Goal: Task Accomplishment & Management: Complete application form

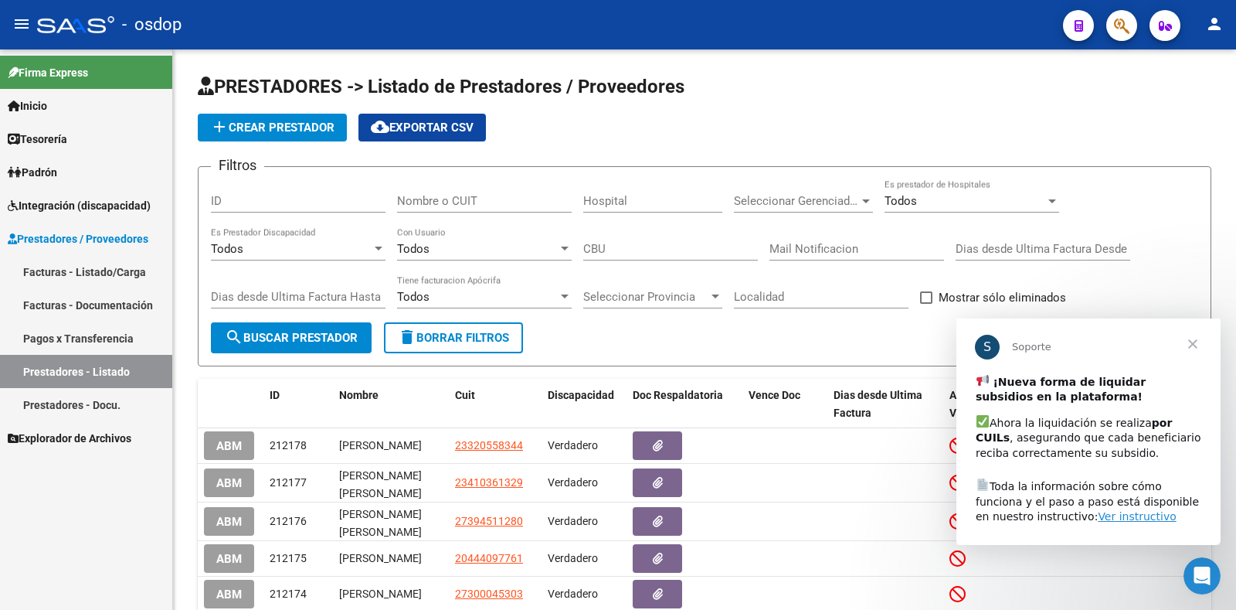
click at [116, 274] on link "Facturas - Listado/Carga" at bounding box center [86, 271] width 172 height 33
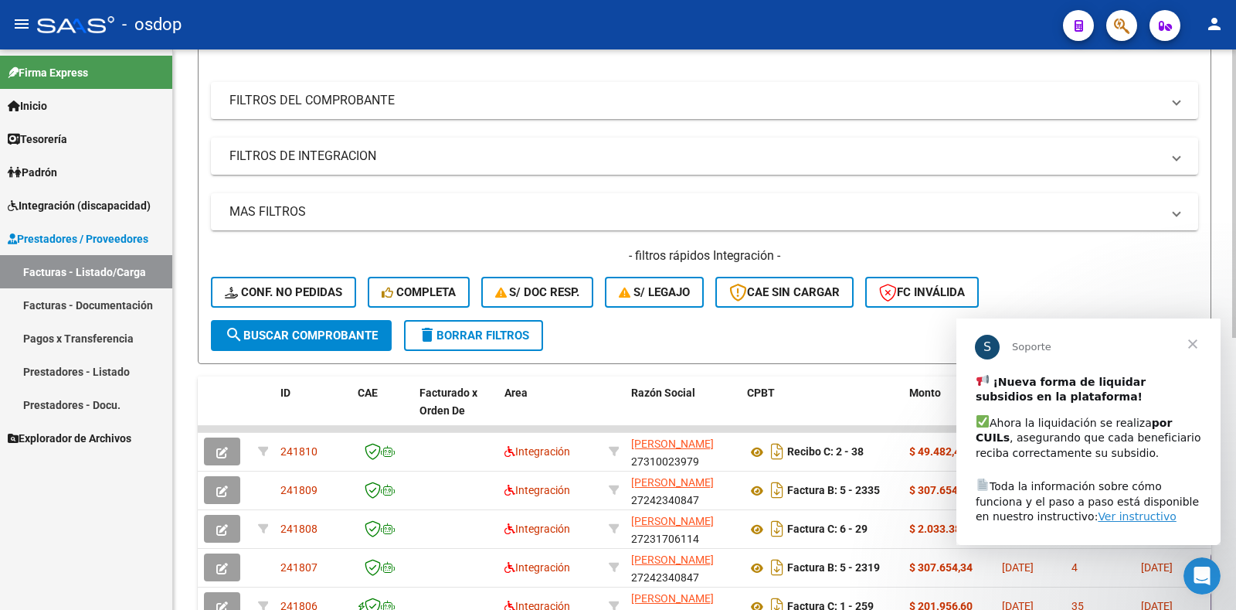
scroll to position [198, 0]
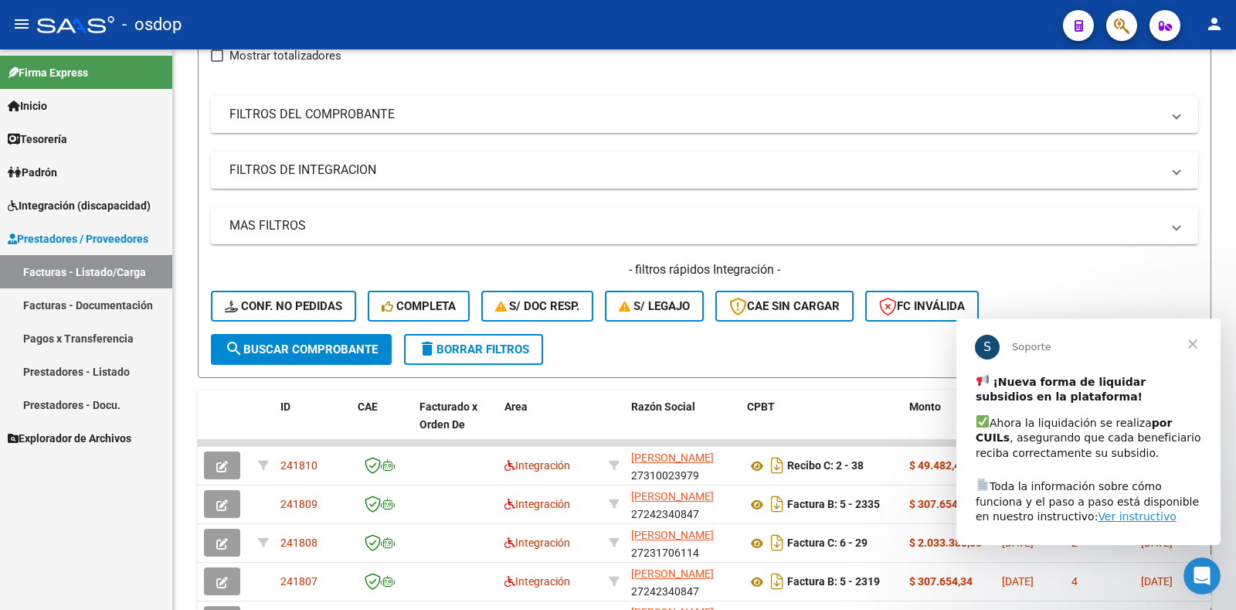
click at [1195, 344] on span "Cerrar" at bounding box center [1193, 343] width 56 height 56
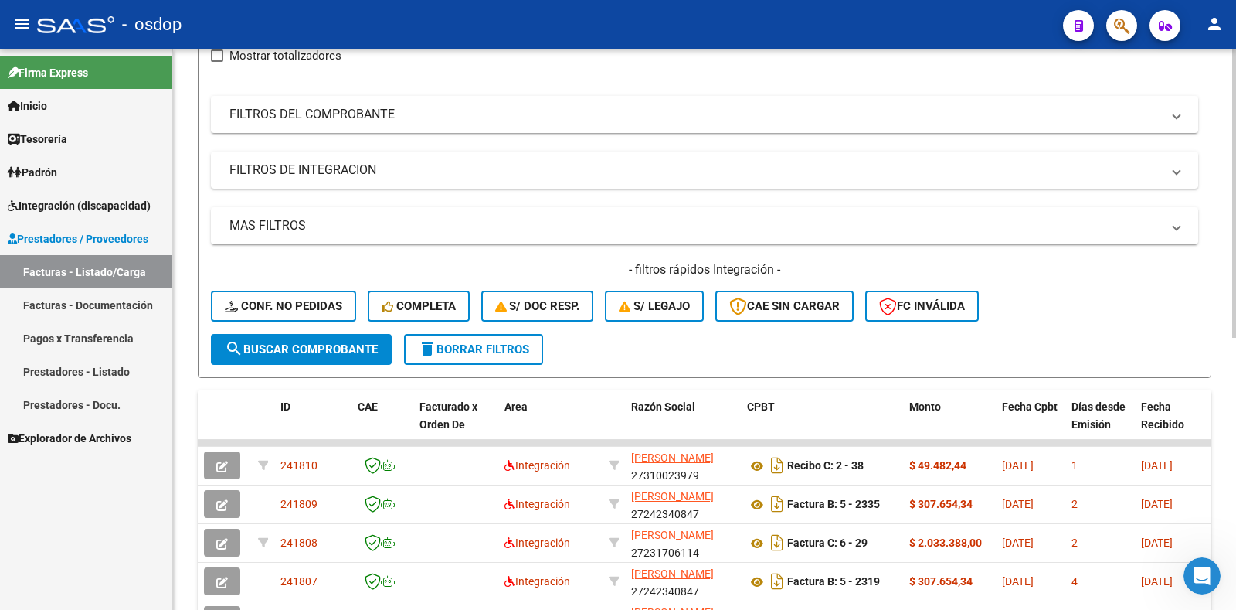
click at [336, 354] on span "search Buscar Comprobante" at bounding box center [301, 349] width 153 height 14
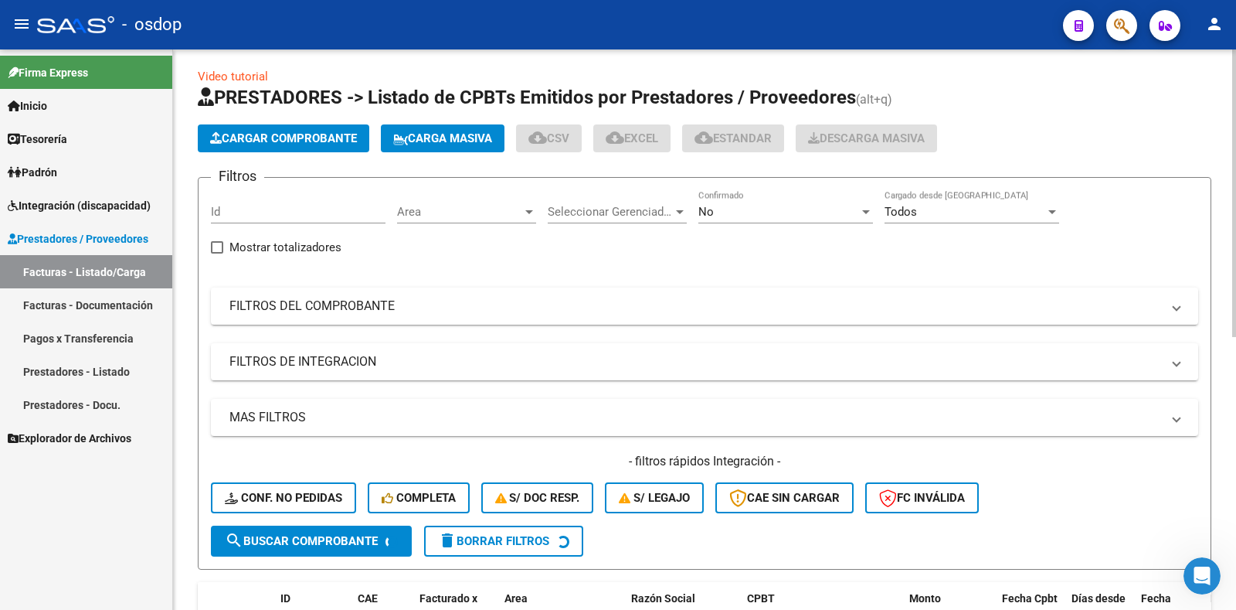
scroll to position [0, 0]
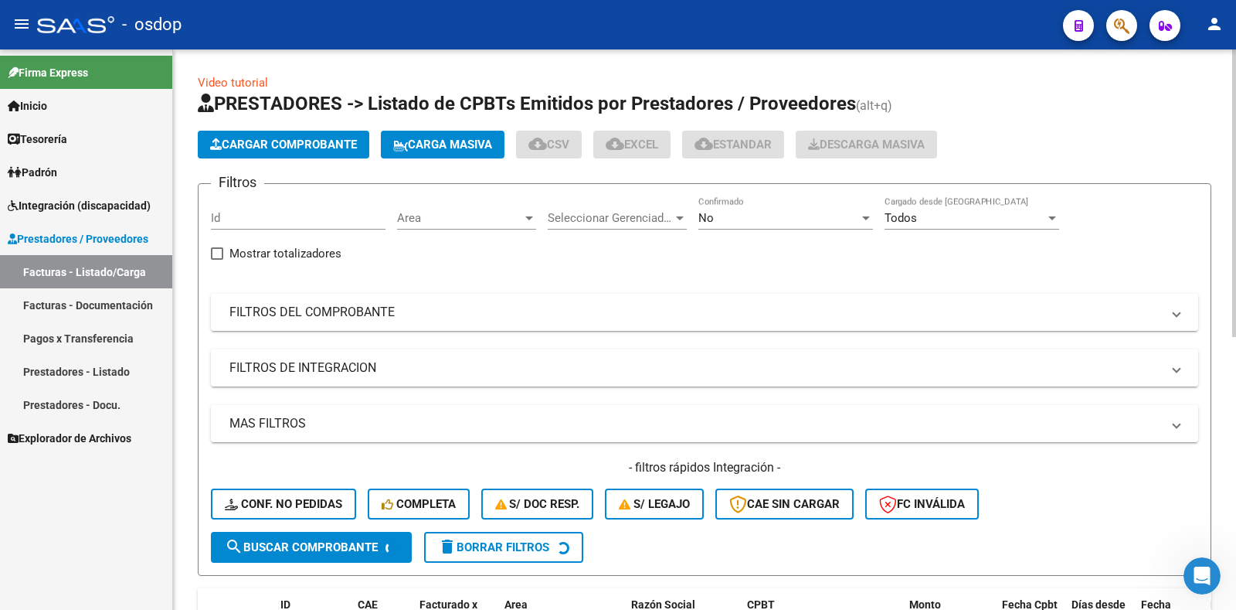
click at [342, 145] on span "Cargar Comprobante" at bounding box center [283, 145] width 147 height 14
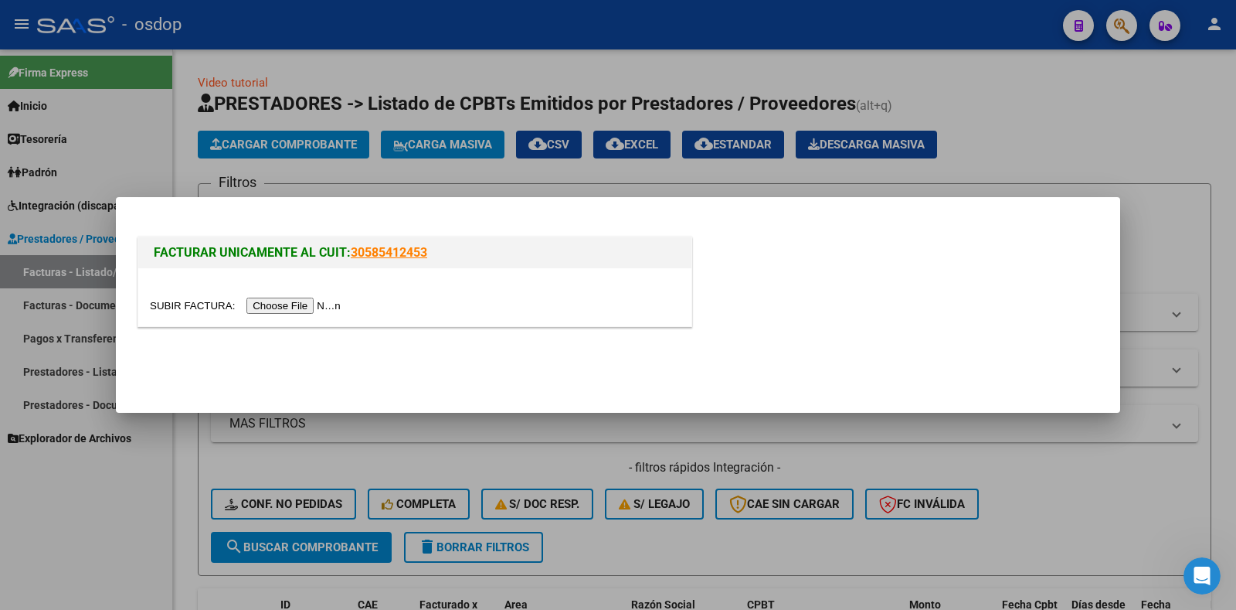
click at [306, 301] on input "file" at bounding box center [248, 306] width 196 height 16
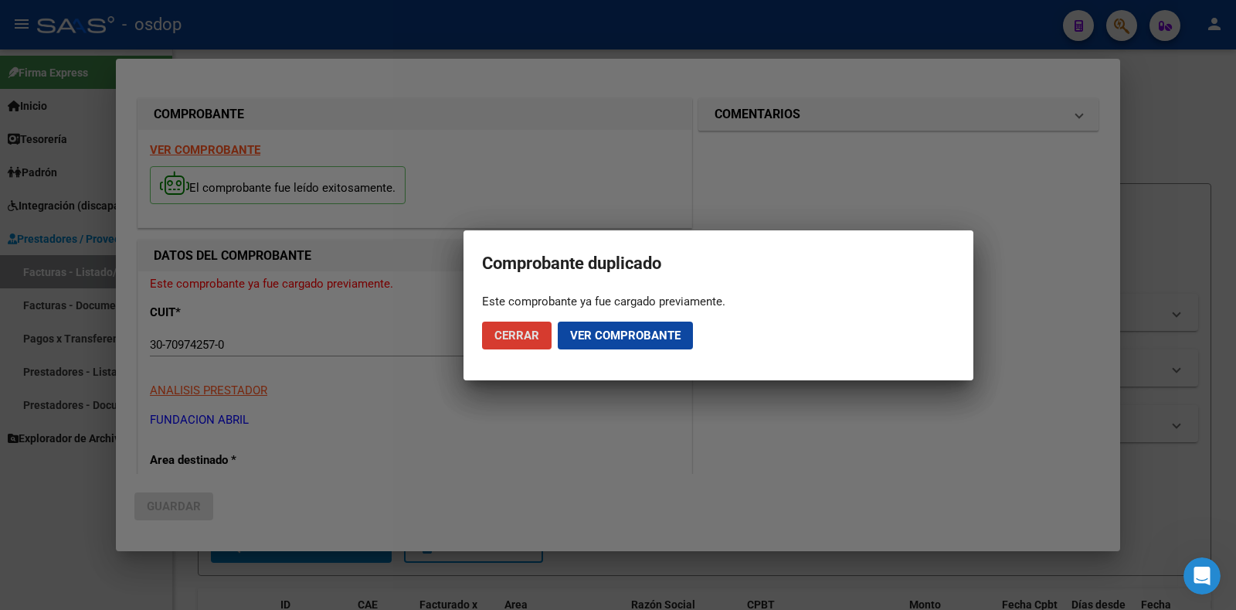
click at [576, 342] on button "Ver comprobante" at bounding box center [625, 335] width 135 height 28
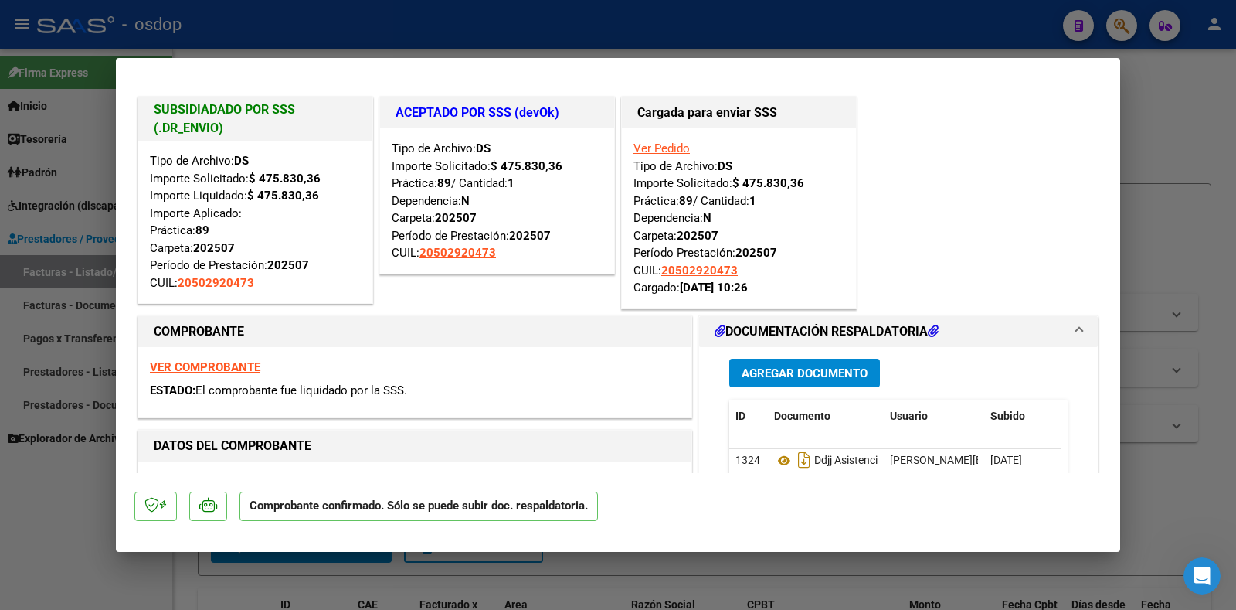
click at [1176, 235] on div at bounding box center [618, 305] width 1236 height 610
type input "$ 0,00"
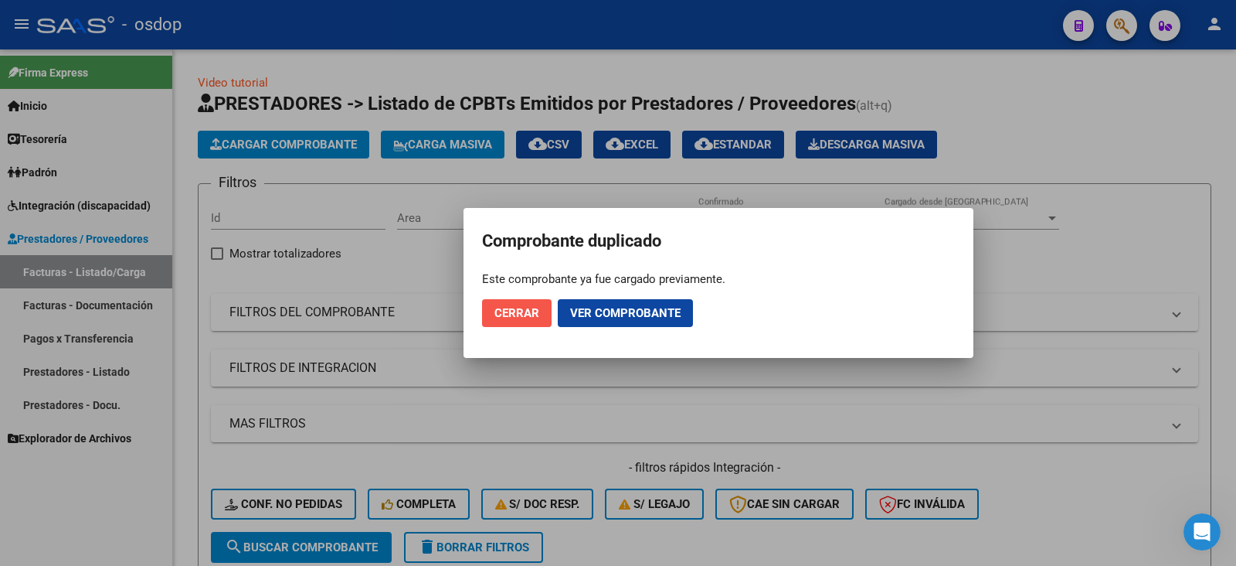
click at [521, 311] on span "Cerrar" at bounding box center [517, 313] width 45 height 14
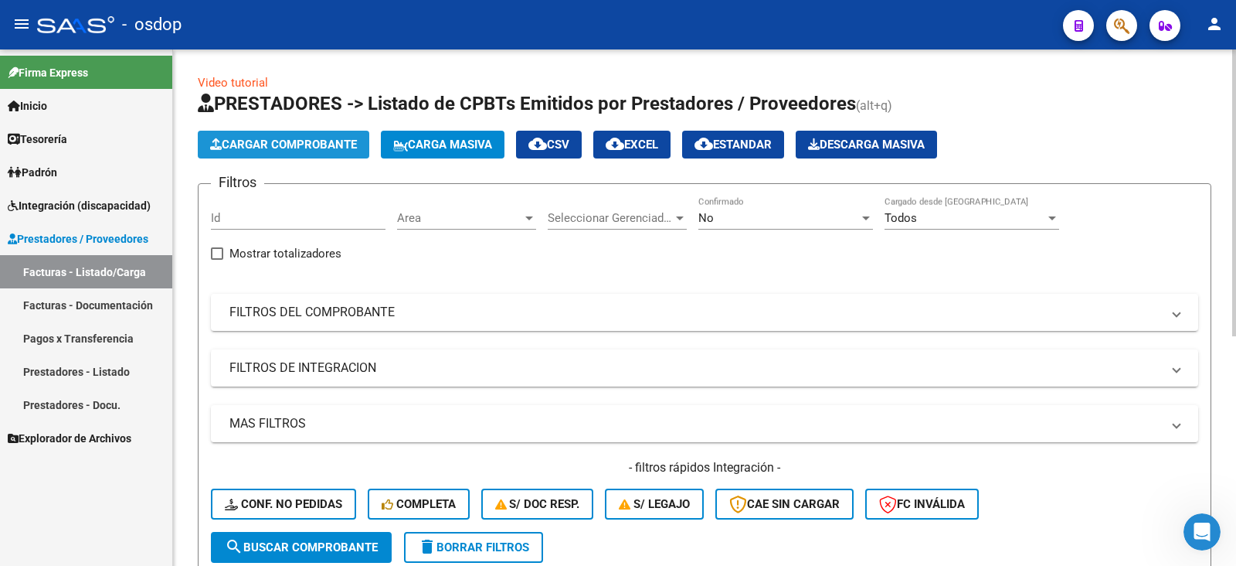
click at [230, 150] on span "Cargar Comprobante" at bounding box center [283, 145] width 147 height 14
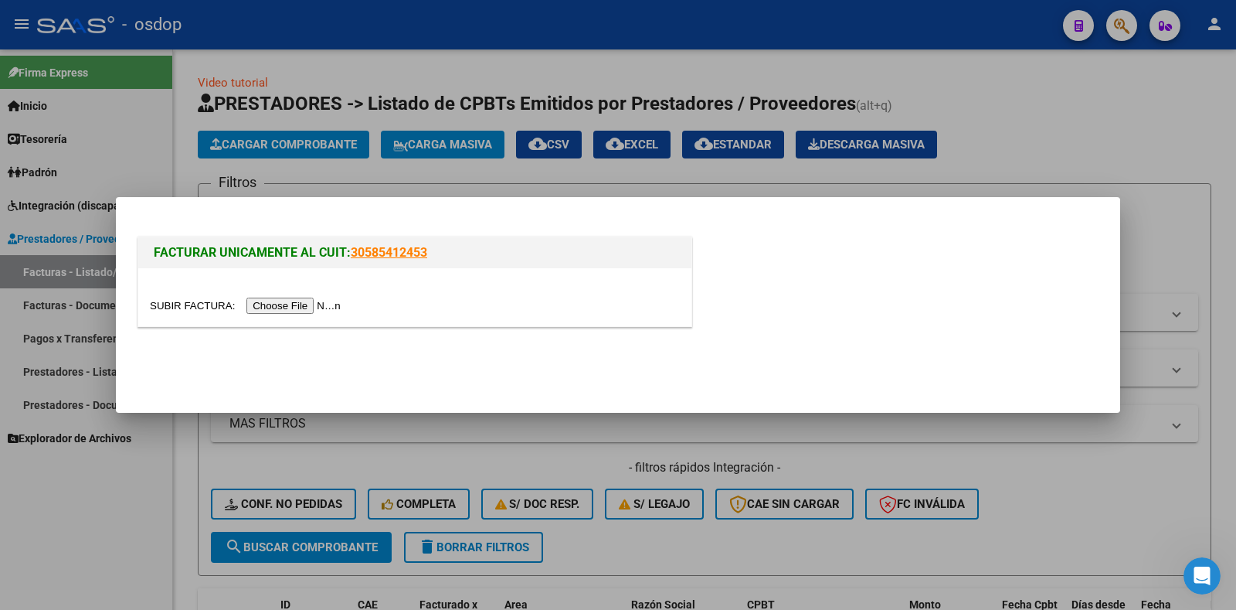
click at [309, 301] on input "file" at bounding box center [248, 306] width 196 height 16
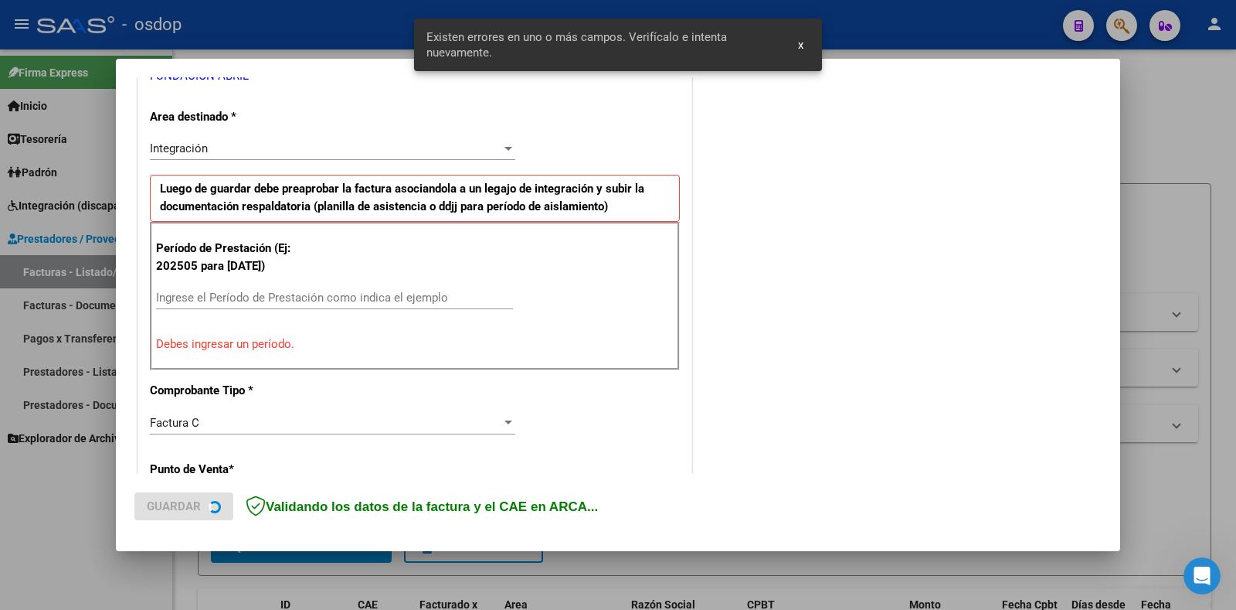
scroll to position [340, 0]
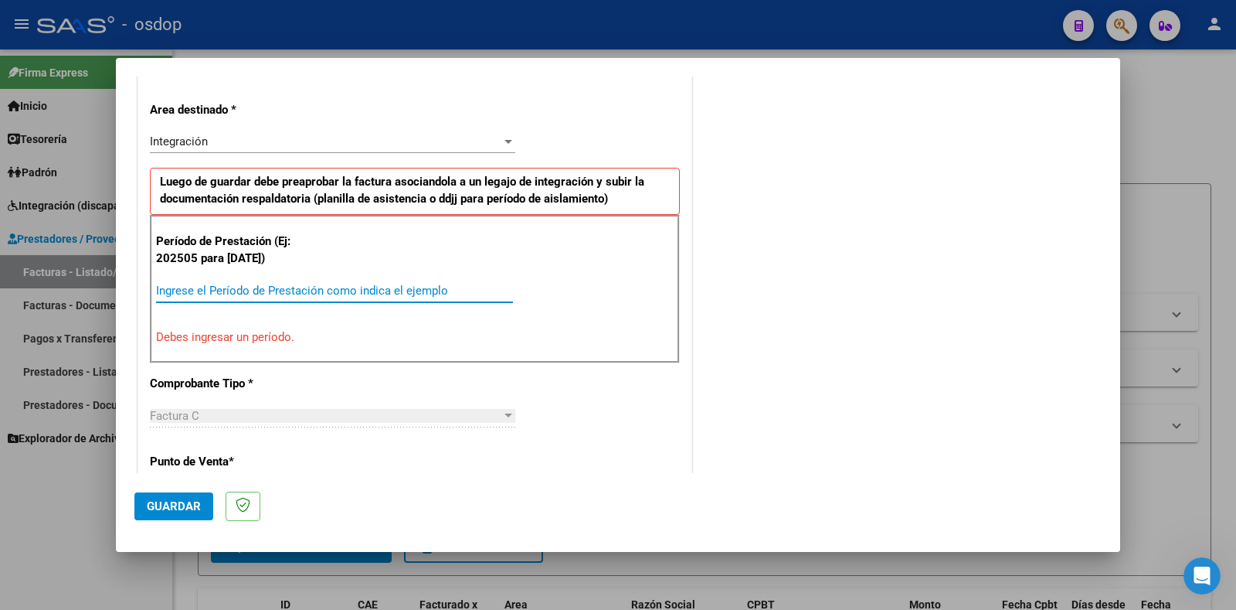
click at [181, 294] on input "Ingrese el Período de Prestación como indica el ejemplo" at bounding box center [334, 291] width 357 height 14
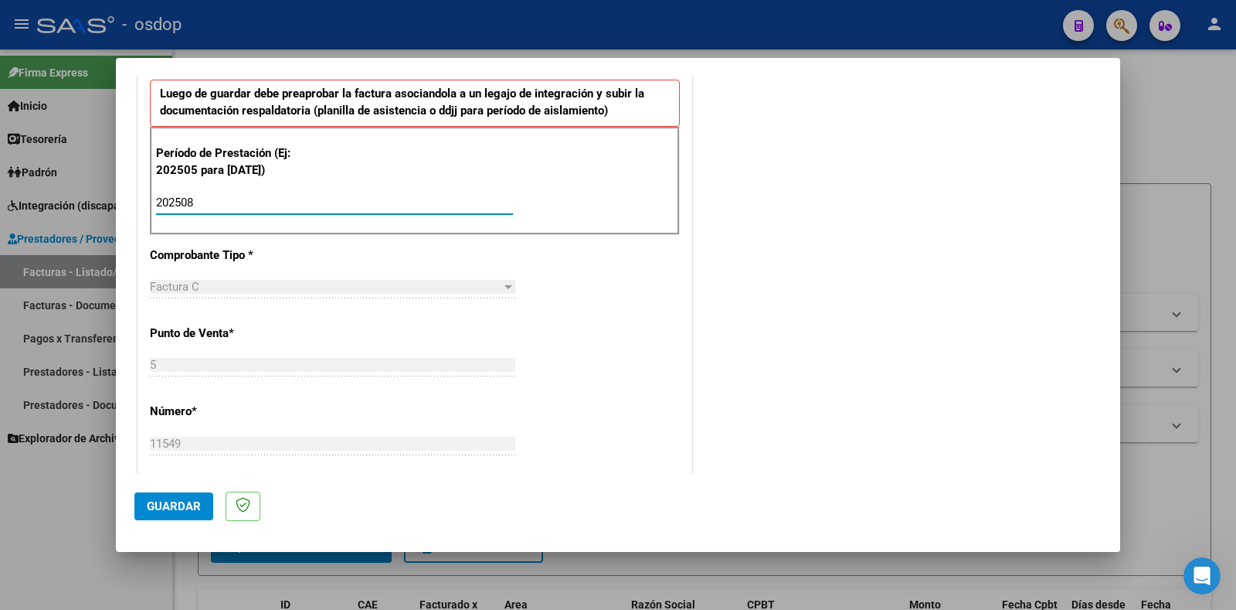
scroll to position [649, 0]
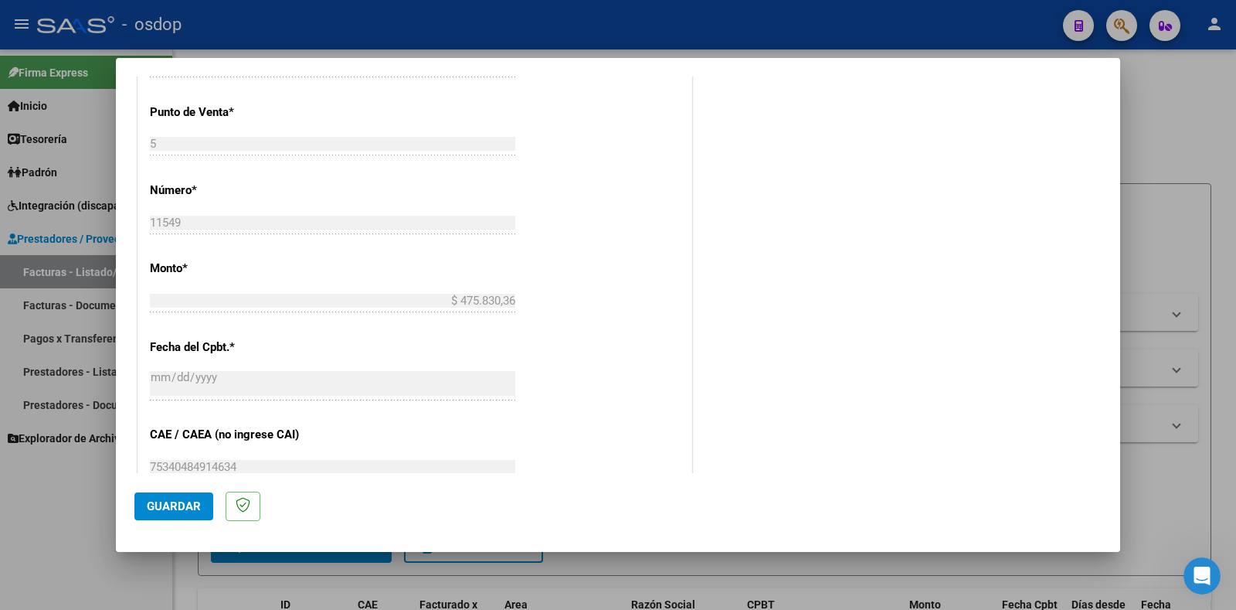
type input "202508"
click at [158, 510] on span "Guardar" at bounding box center [174, 506] width 54 height 14
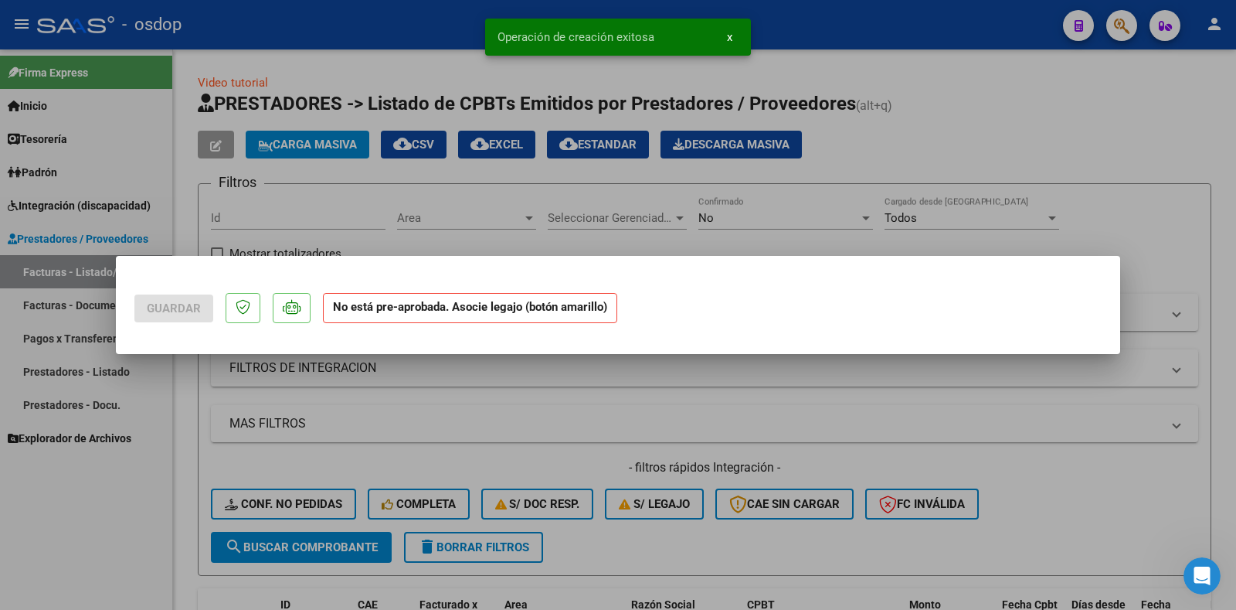
scroll to position [0, 0]
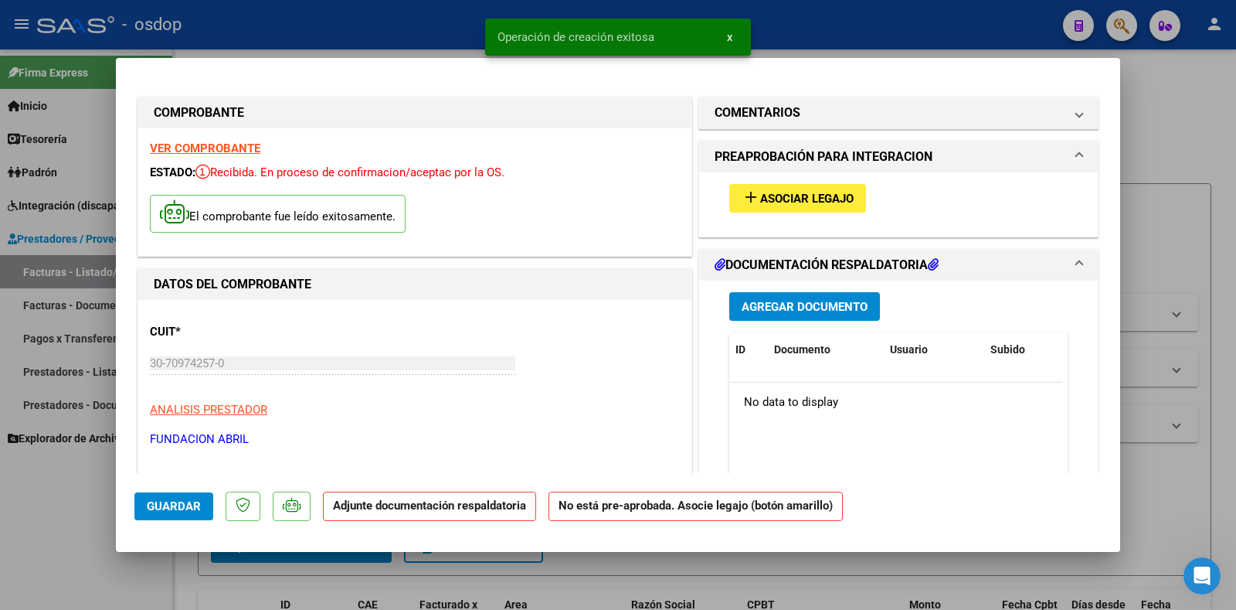
click at [823, 206] on span "Asociar Legajo" at bounding box center [807, 199] width 94 height 14
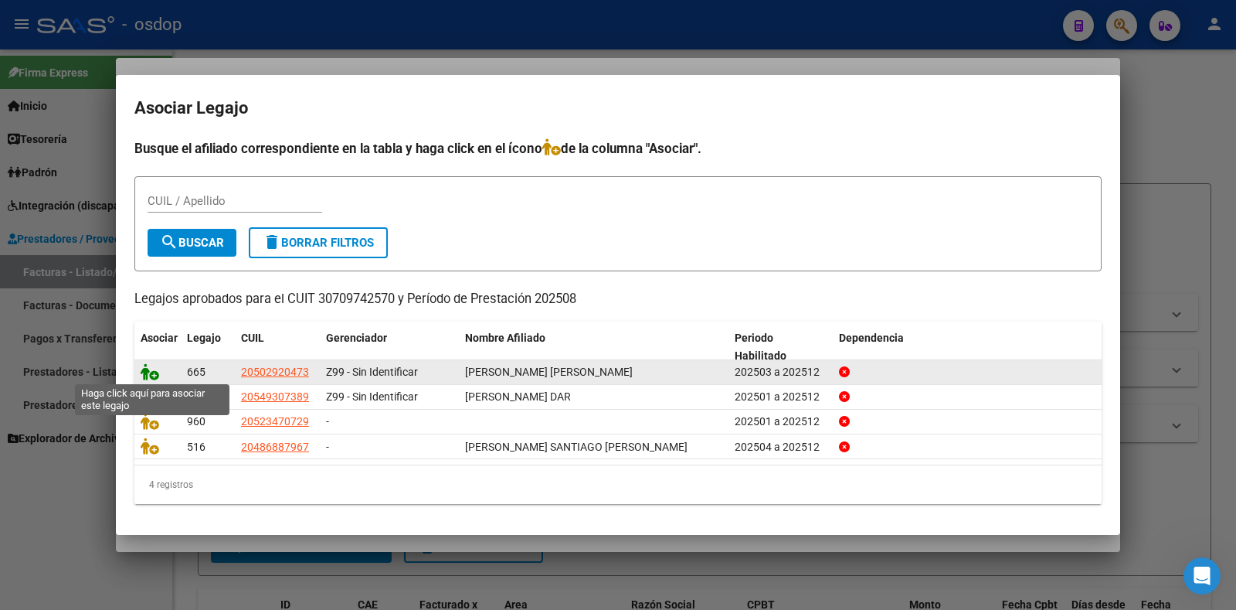
click at [145, 374] on icon at bounding box center [150, 371] width 19 height 17
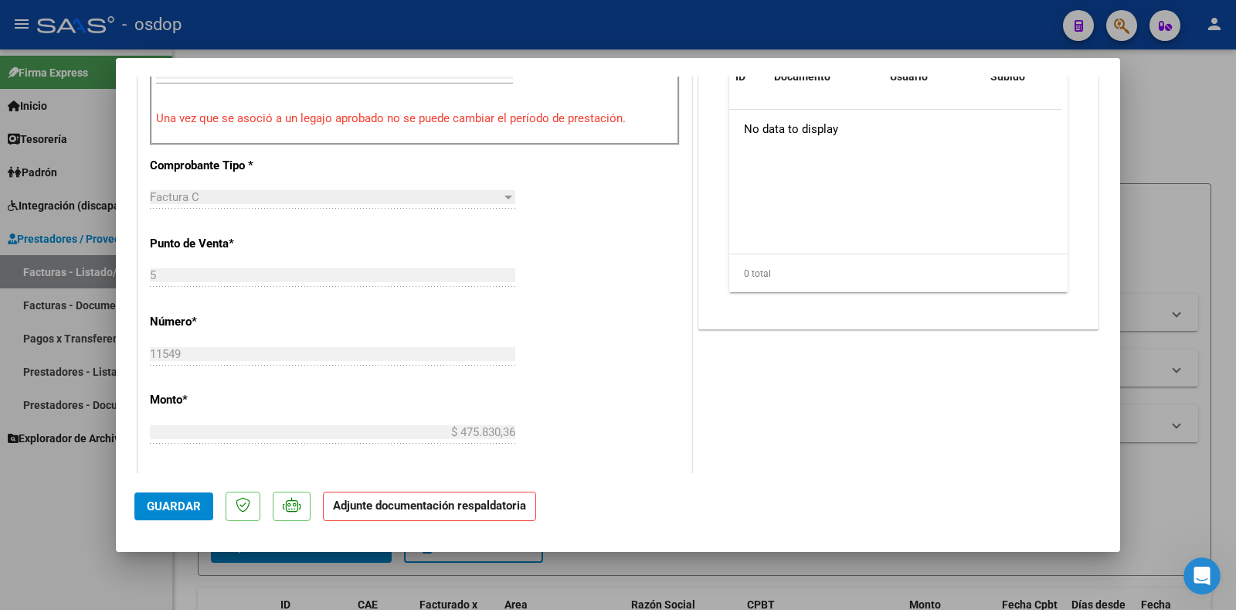
scroll to position [464, 0]
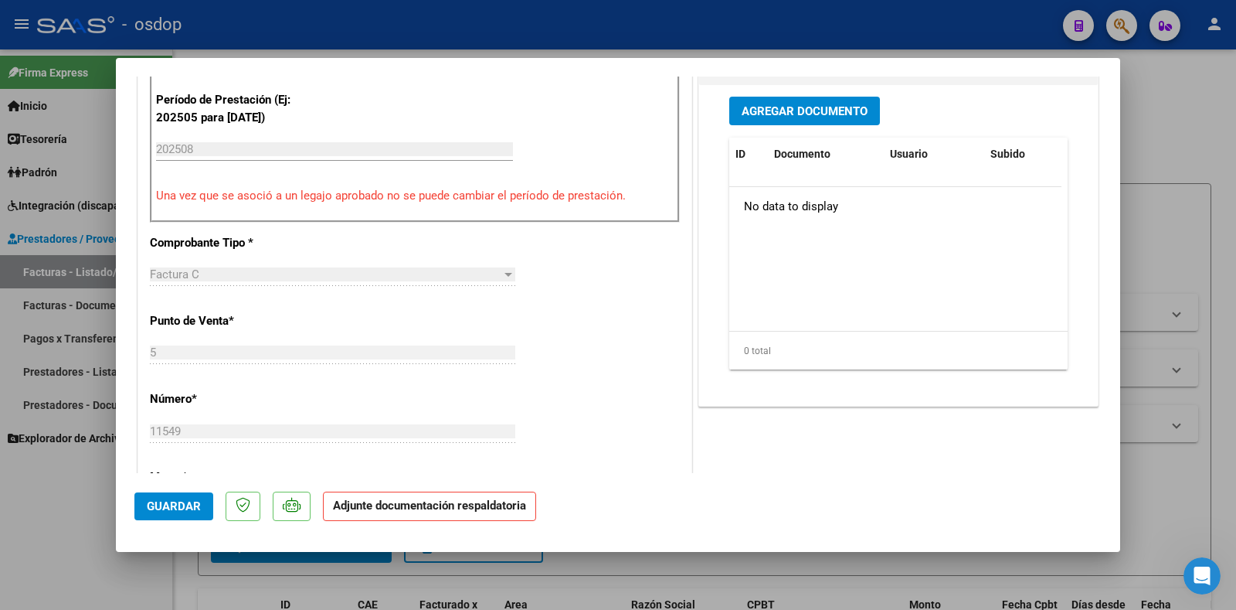
click at [832, 123] on button "Agregar Documento" at bounding box center [804, 111] width 151 height 29
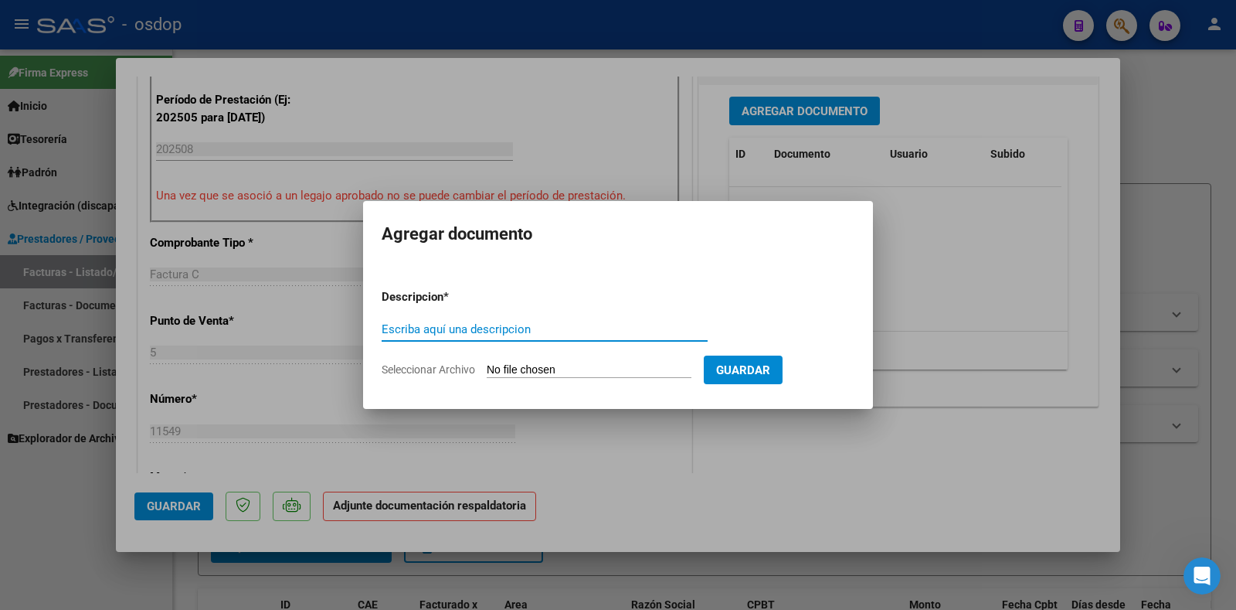
click at [515, 329] on input "Escriba aquí una descripcion" at bounding box center [545, 329] width 326 height 14
click at [398, 330] on input "Escriba aquí una descripcion" at bounding box center [545, 329] width 326 height 14
type input "DDJJ ASISTENCIA"
click at [536, 370] on input "Seleccionar Archivo" at bounding box center [589, 370] width 205 height 15
type input "C:\fakepath\[PERSON_NAME].pdf"
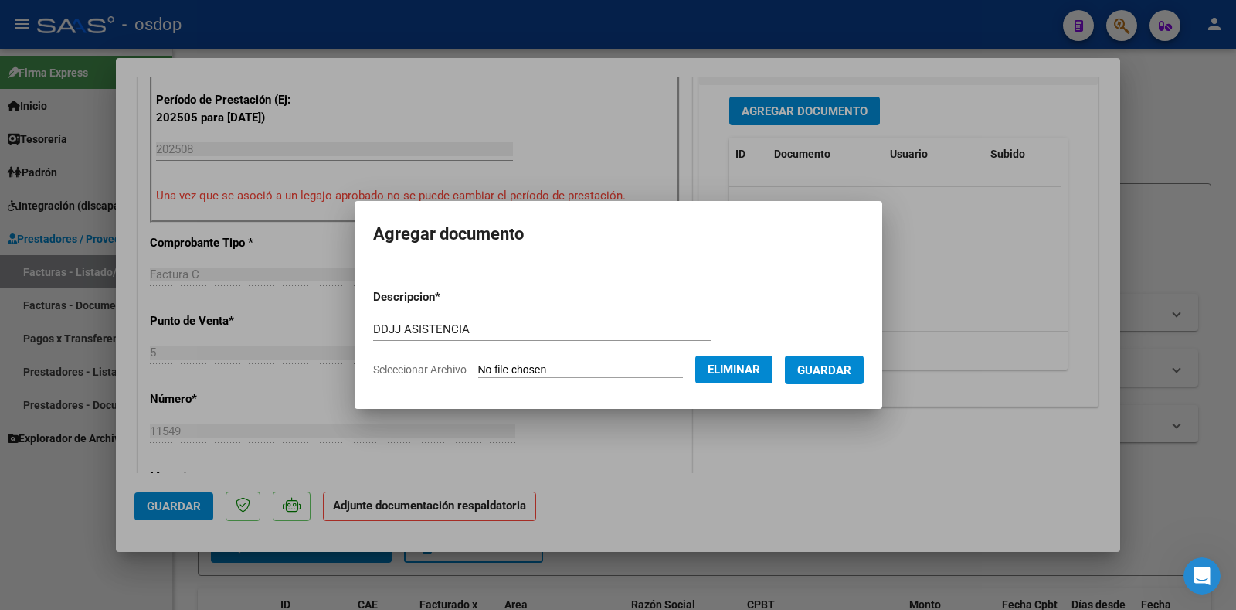
click at [835, 378] on button "Guardar" at bounding box center [824, 369] width 79 height 29
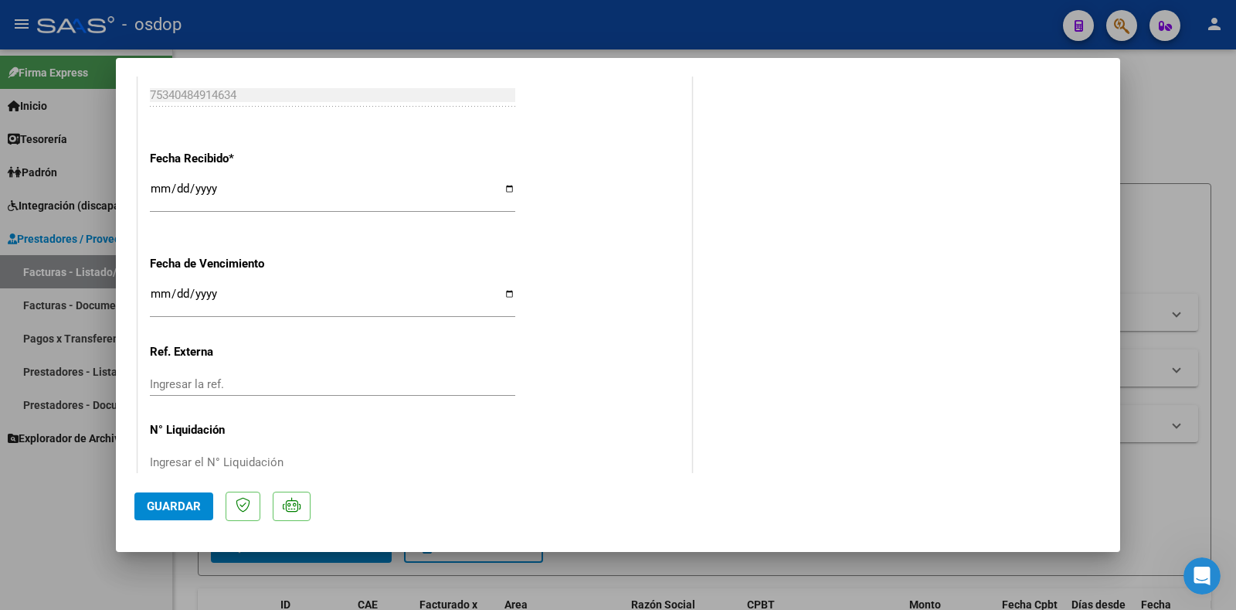
scroll to position [1046, 0]
click at [164, 503] on span "Guardar" at bounding box center [174, 506] width 54 height 14
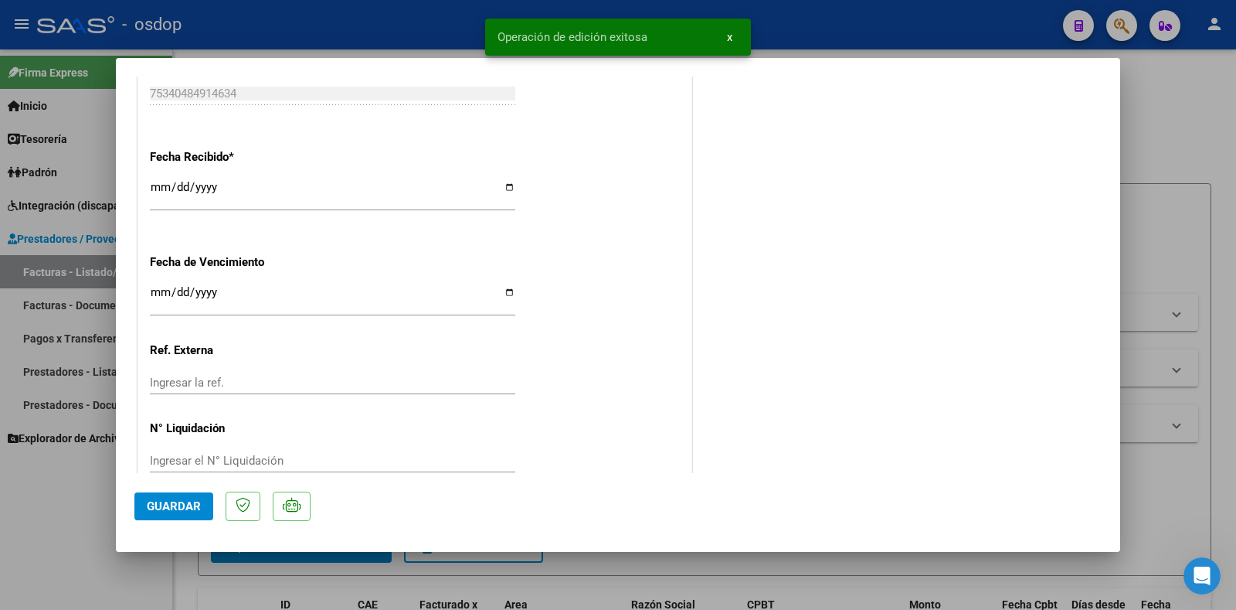
click at [42, 515] on div at bounding box center [618, 305] width 1236 height 610
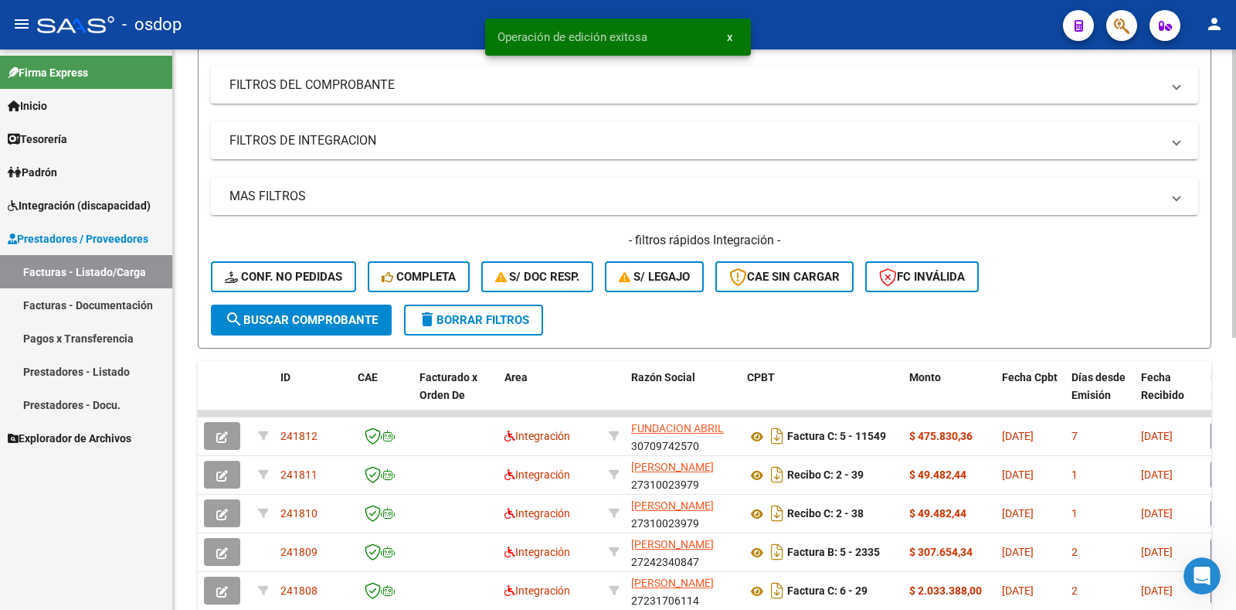
scroll to position [232, 0]
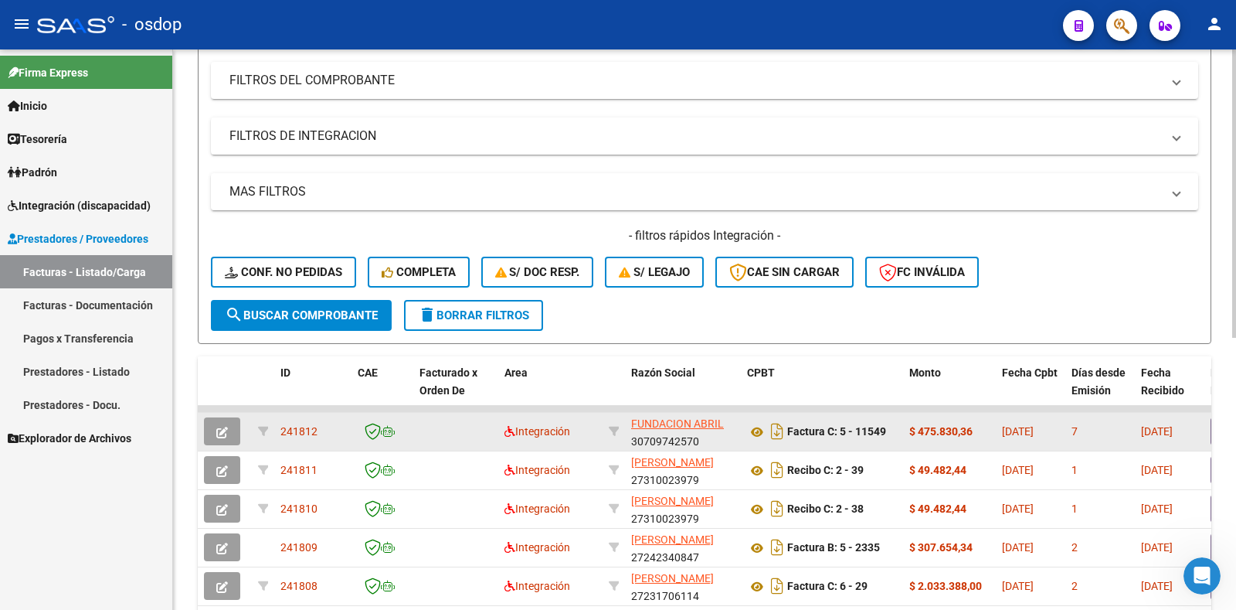
drag, startPoint x: 332, startPoint y: 439, endPoint x: 280, endPoint y: 433, distance: 52.9
click at [280, 433] on datatable-body-cell "241812" at bounding box center [312, 432] width 77 height 38
copy span "241812"
